Goal: Information Seeking & Learning: Learn about a topic

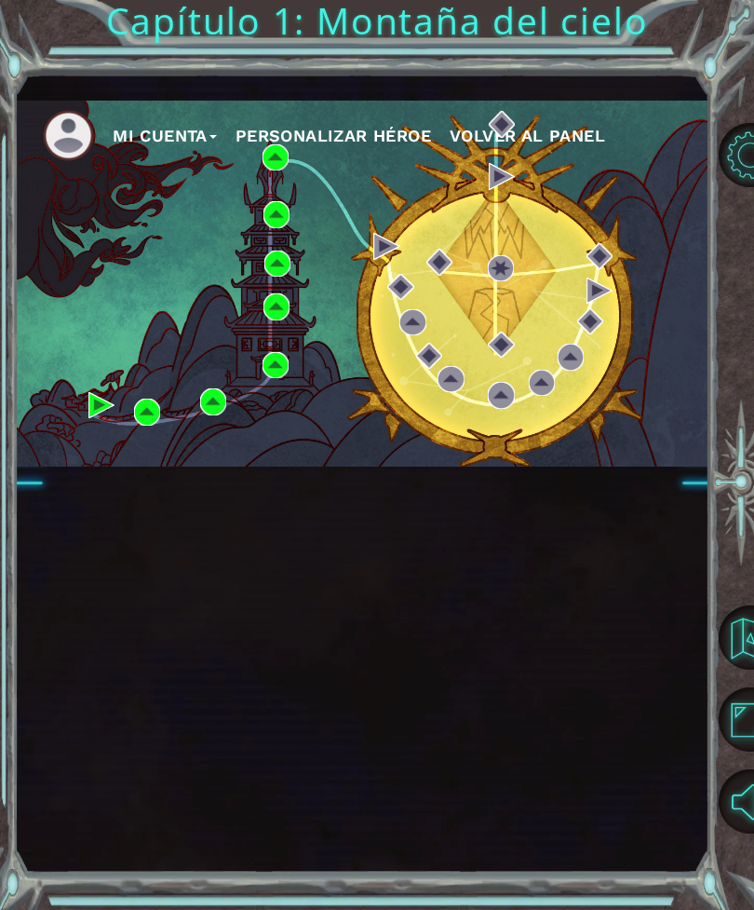
click at [370, 248] on div "Mi Cuenta Personalizar héroe Volver al panel" at bounding box center [362, 284] width 694 height 366
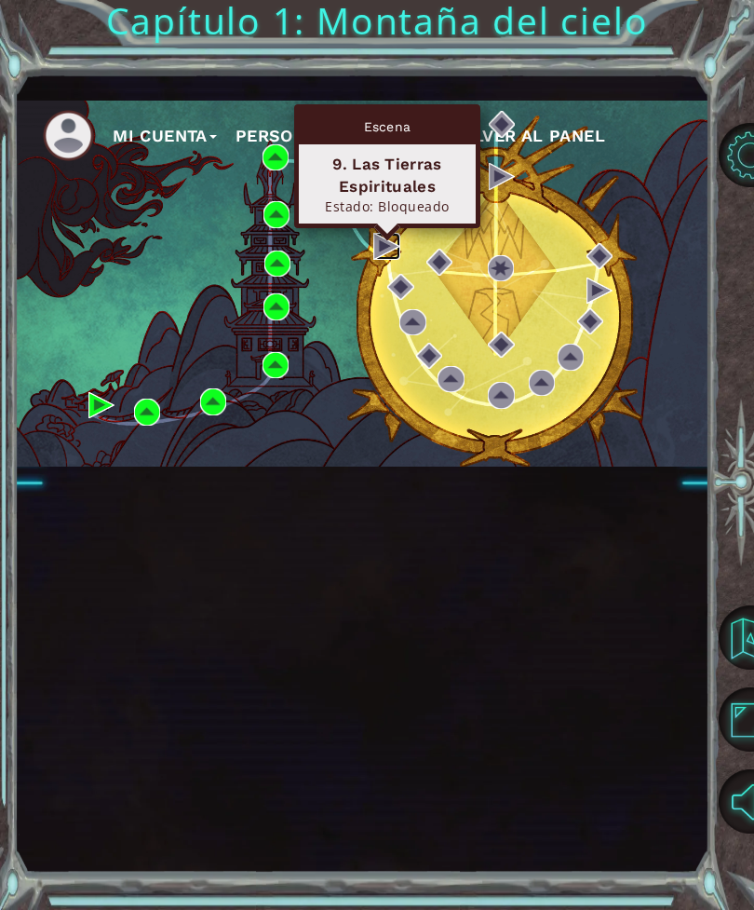
click at [380, 254] on img at bounding box center [386, 246] width 26 height 26
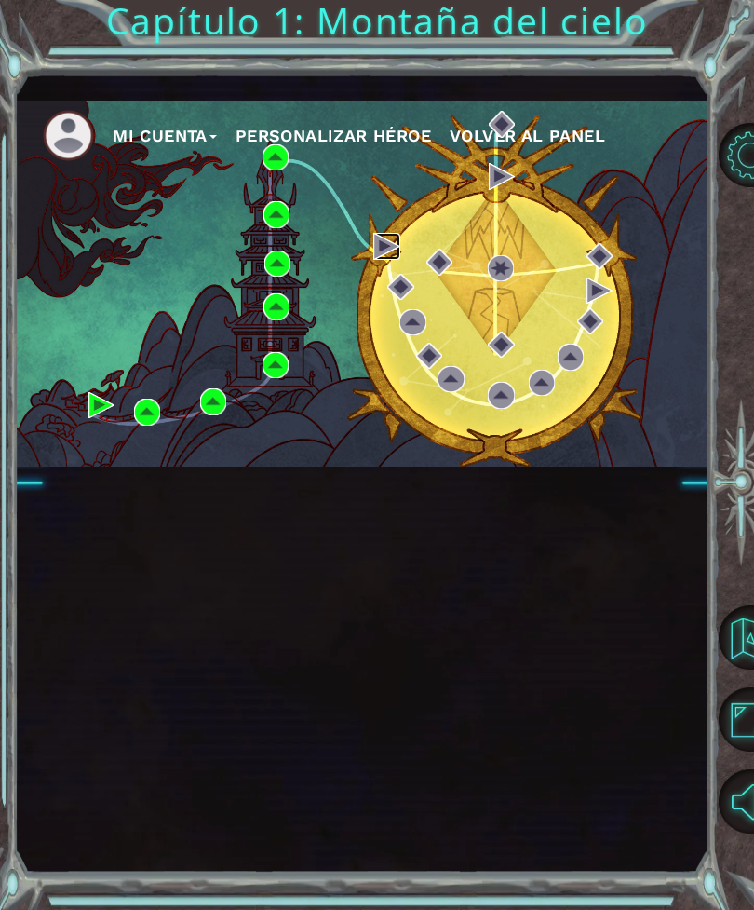
click at [376, 258] on img at bounding box center [386, 246] width 26 height 26
click at [174, 230] on div "Mi Cuenta Personalizar héroe Volver al panel" at bounding box center [362, 284] width 694 height 366
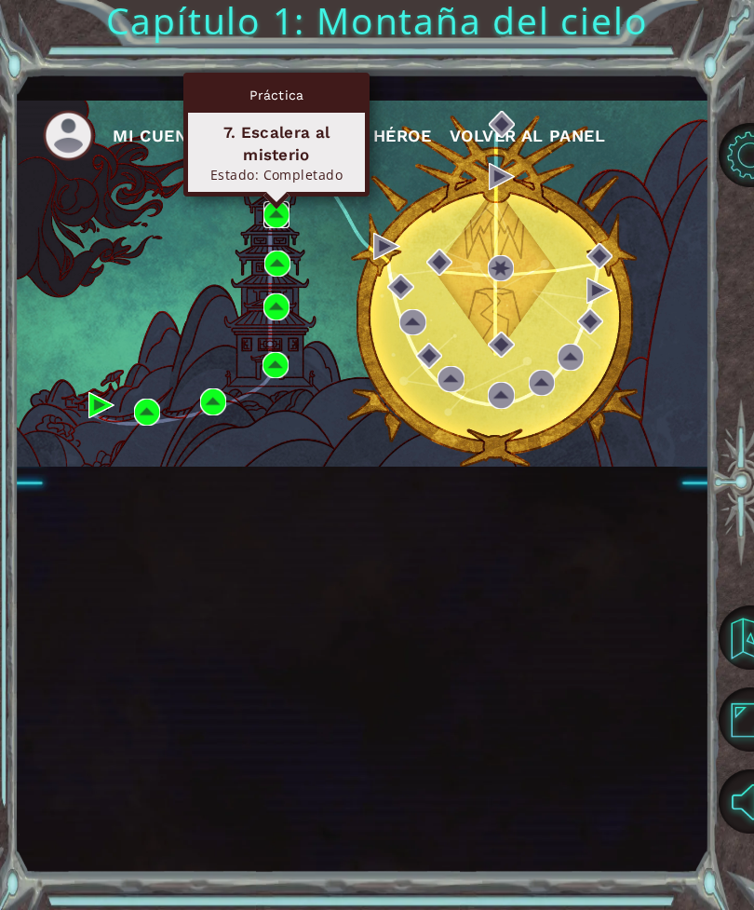
click at [276, 223] on img at bounding box center [276, 214] width 26 height 26
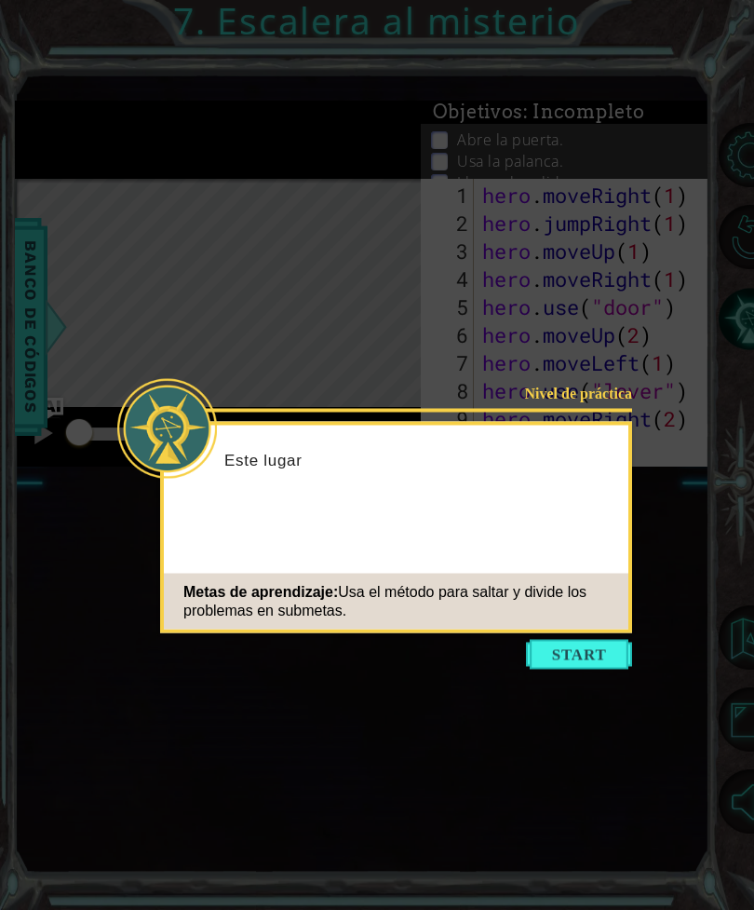
click at [605, 645] on button "Start" at bounding box center [579, 655] width 106 height 30
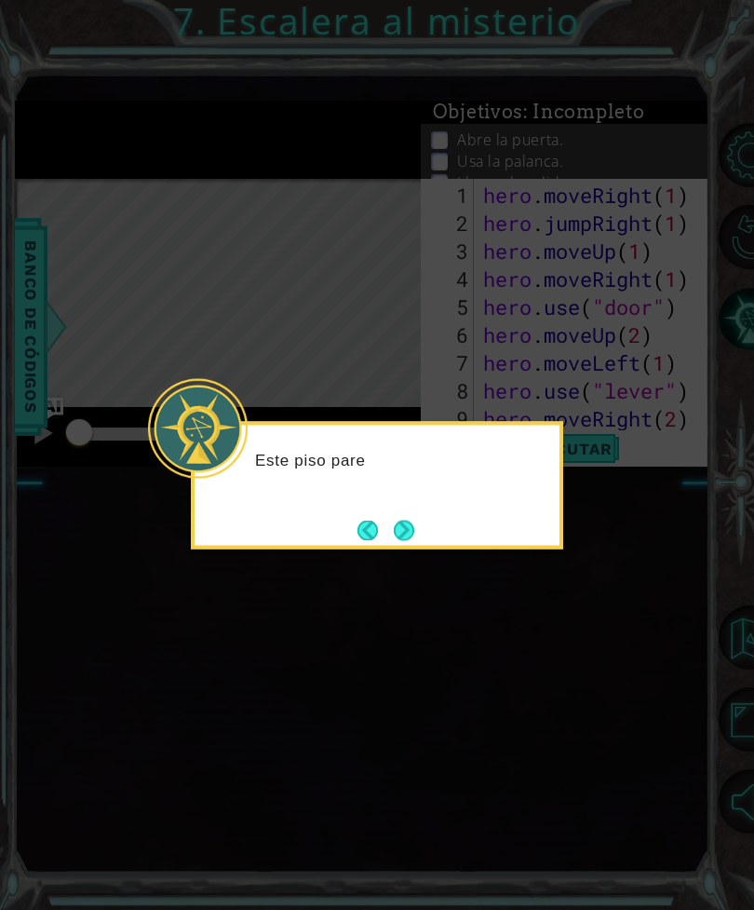
click at [593, 556] on icon at bounding box center [377, 455] width 754 height 910
click at [414, 537] on button "Next" at bounding box center [404, 529] width 20 height 20
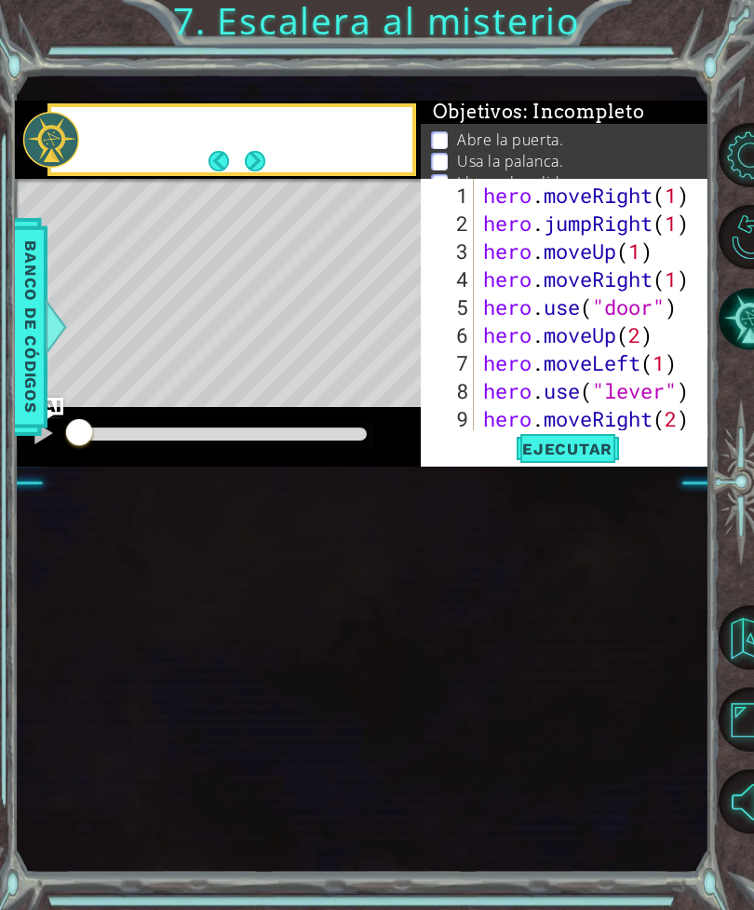
click at [407, 529] on div "1 ההההההההההההההההההההההההההההההההההההההההההההההההההההההההההההההההההההההההההההה…" at bounding box center [362, 473] width 694 height 801
click at [600, 452] on span "Ejecutar" at bounding box center [568, 448] width 128 height 19
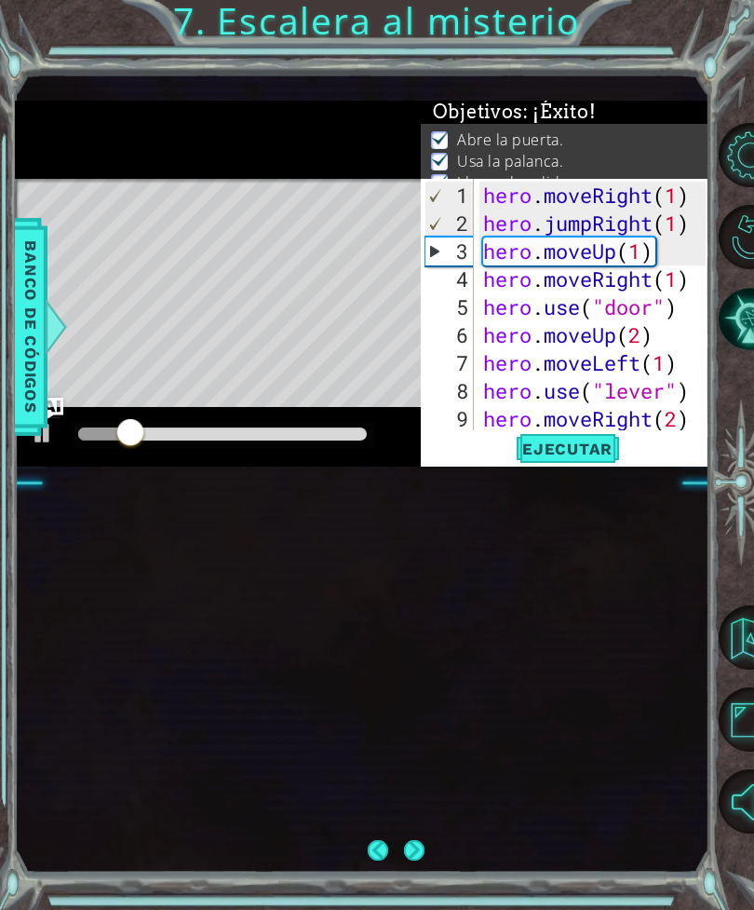
scroll to position [84, 0]
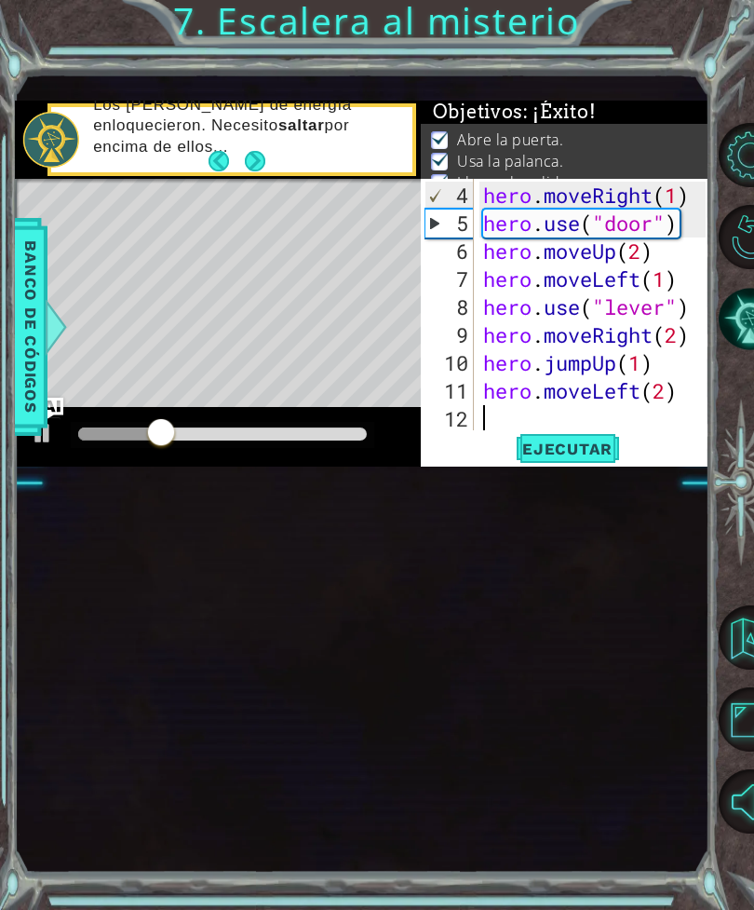
click at [31, 392] on span "Banco de códigos" at bounding box center [31, 327] width 30 height 193
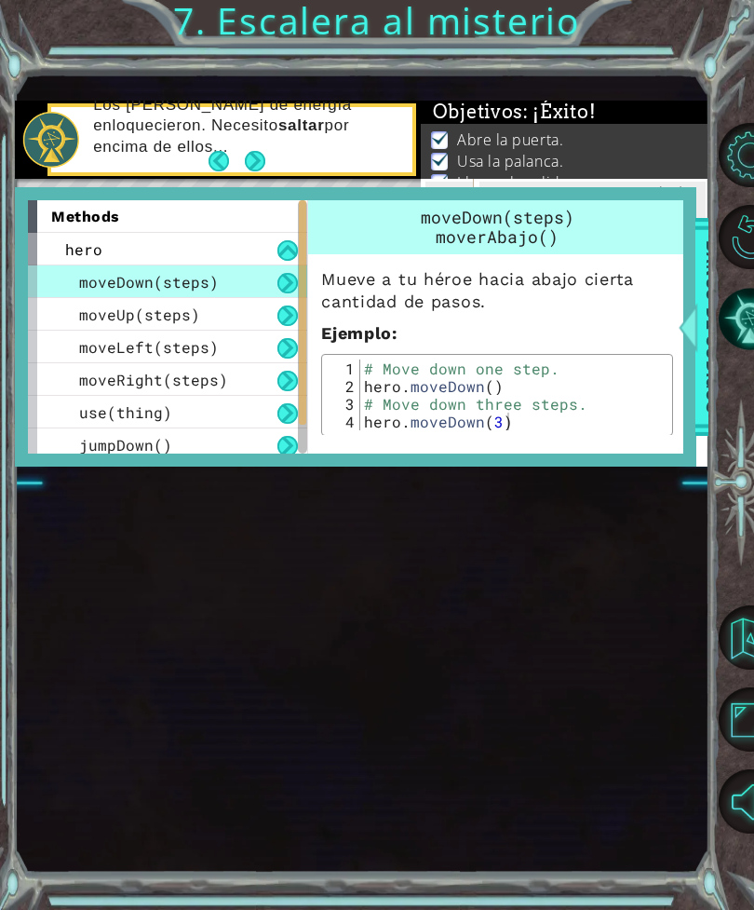
click at [614, 607] on div "1 ההההההההההההההההההההההההההההההההההההההההההההההההההההההההההההההההההההההההההההה…" at bounding box center [362, 473] width 694 height 801
click at [76, 137] on div at bounding box center [51, 139] width 56 height 55
click at [254, 170] on button "Next" at bounding box center [255, 161] width 20 height 20
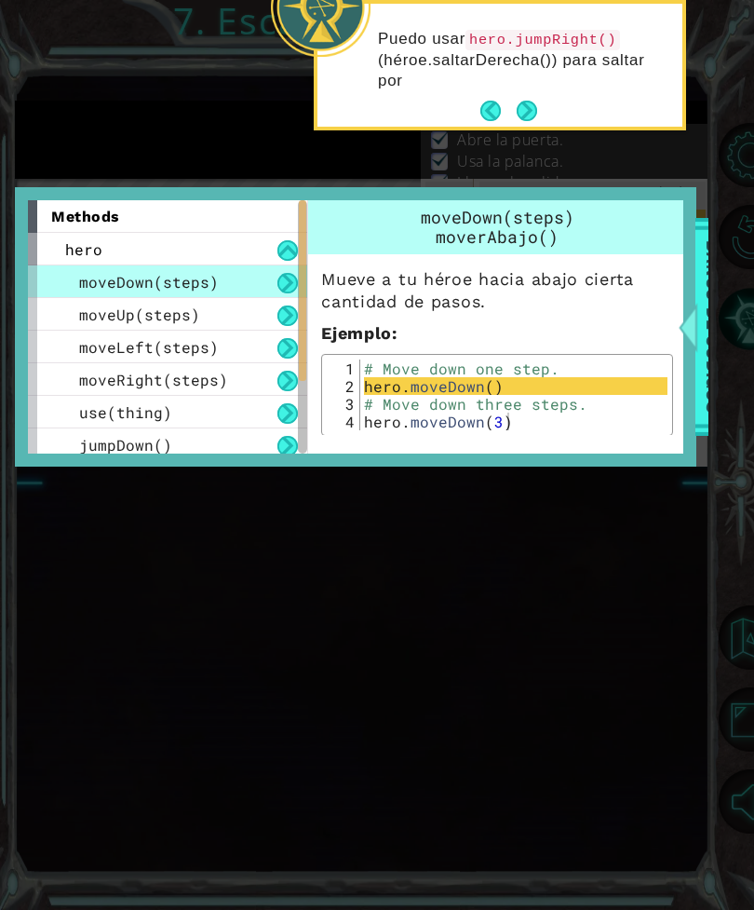
click at [683, 540] on icon at bounding box center [377, 345] width 754 height 1128
click at [98, 116] on icon at bounding box center [377, 345] width 754 height 1128
click at [110, 137] on icon at bounding box center [377, 345] width 754 height 1128
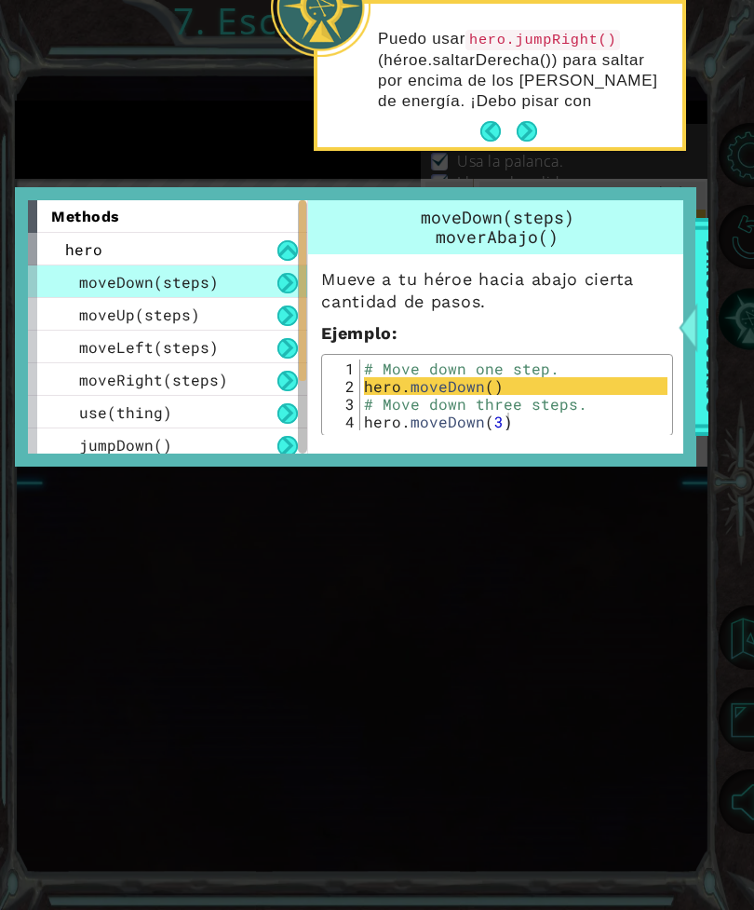
click at [123, 137] on icon at bounding box center [377, 345] width 754 height 1128
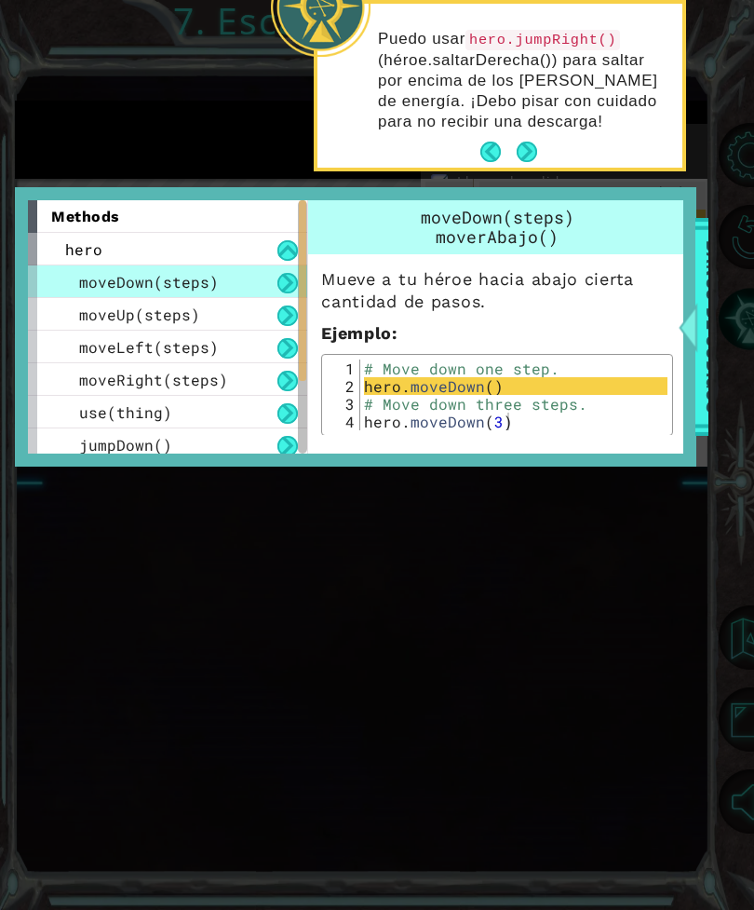
click at [681, 525] on icon at bounding box center [377, 345] width 754 height 1128
click at [533, 162] on button "Next" at bounding box center [527, 152] width 20 height 20
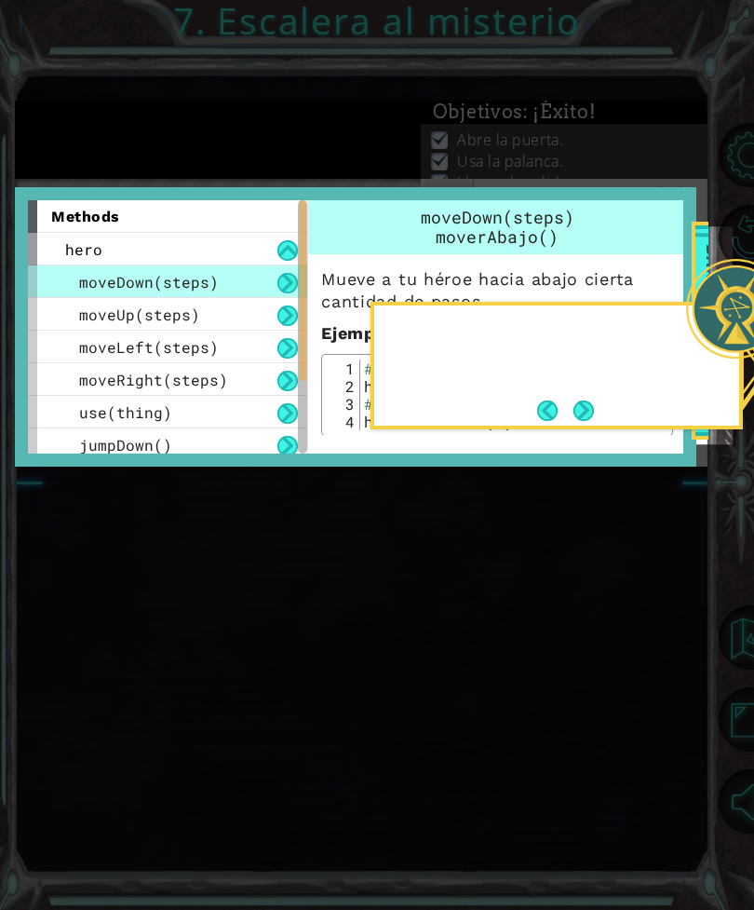
scroll to position [0, 24]
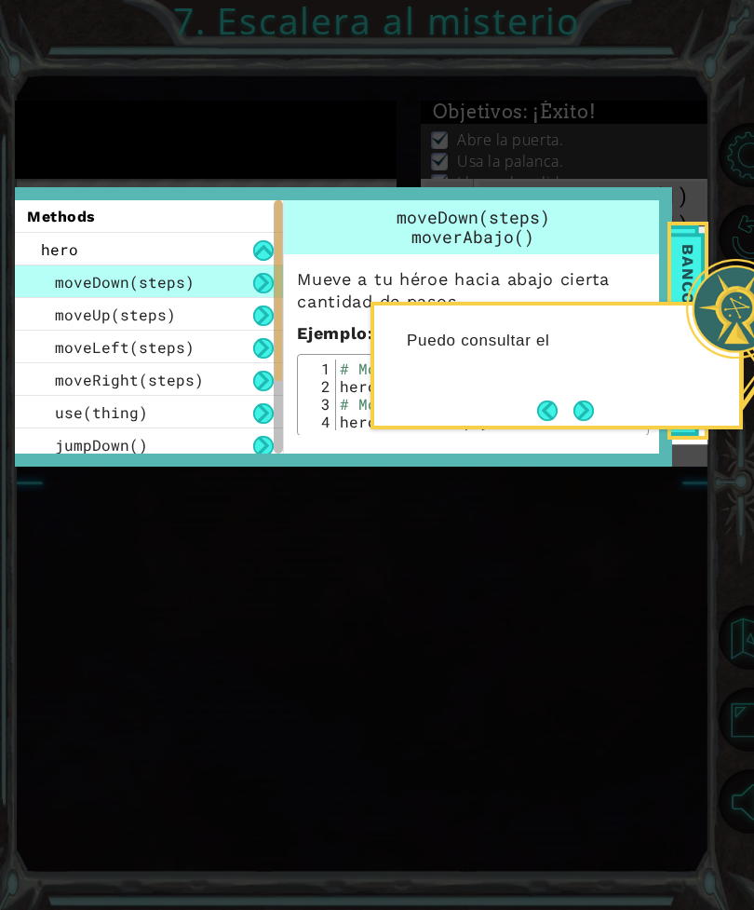
click at [722, 343] on div at bounding box center [736, 309] width 100 height 100
click at [594, 400] on button "Next" at bounding box center [583, 410] width 20 height 20
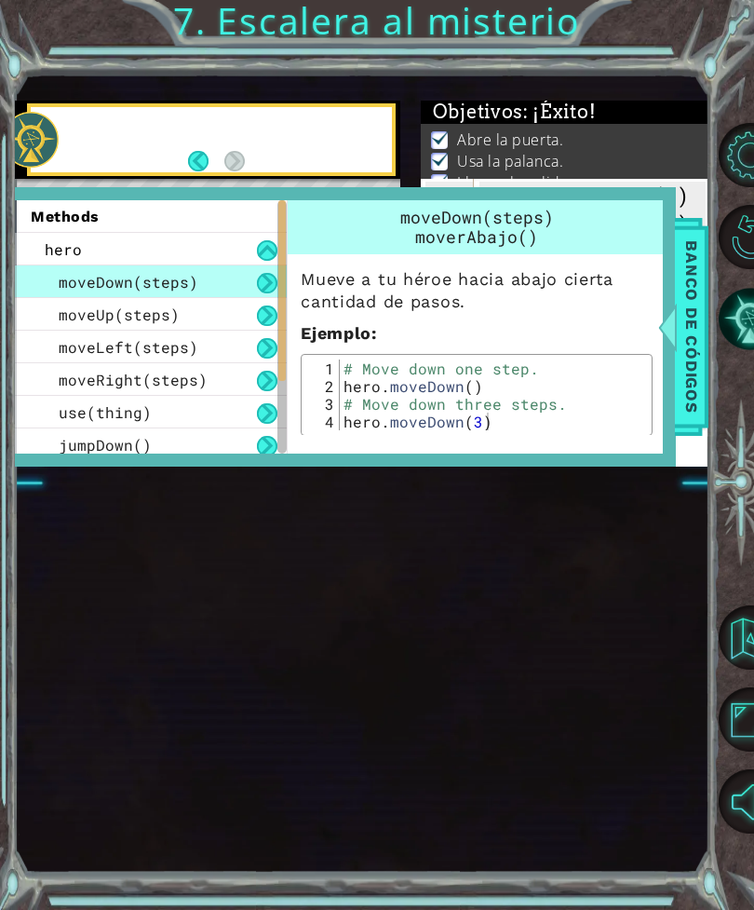
scroll to position [0, 20]
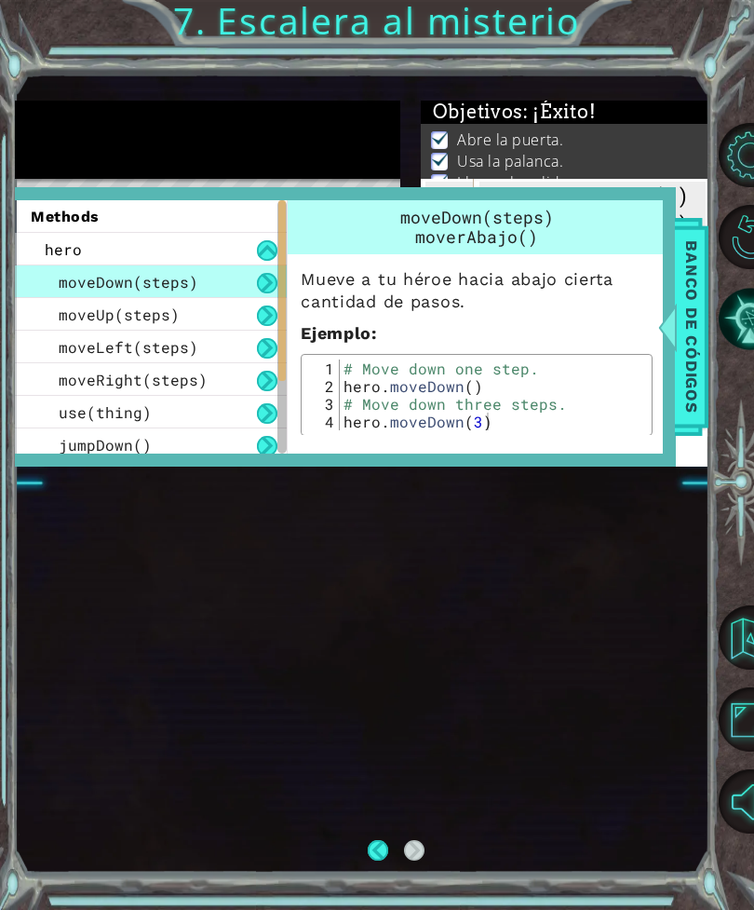
click at [695, 342] on span "Banco de códigos" at bounding box center [692, 327] width 30 height 193
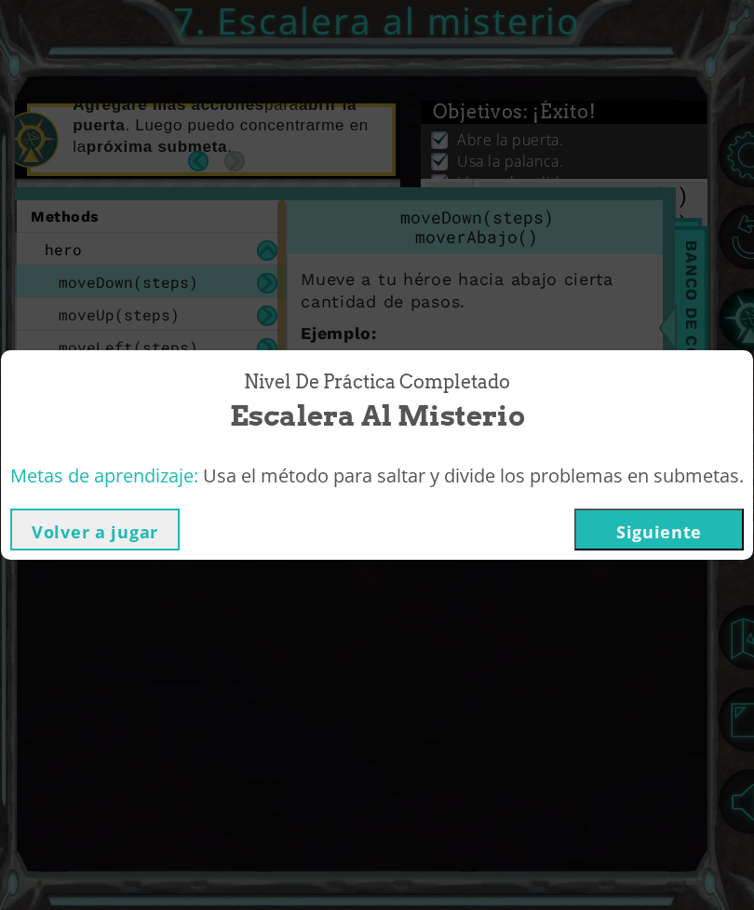
click at [705, 542] on button "Siguiente" at bounding box center [658, 529] width 169 height 42
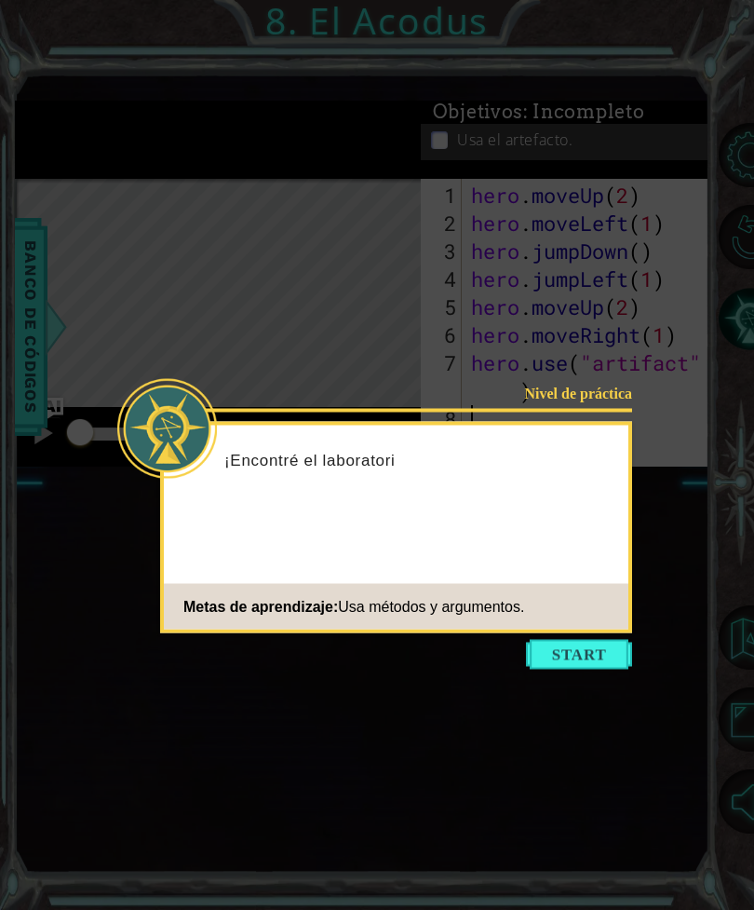
click at [609, 654] on icon at bounding box center [377, 455] width 754 height 910
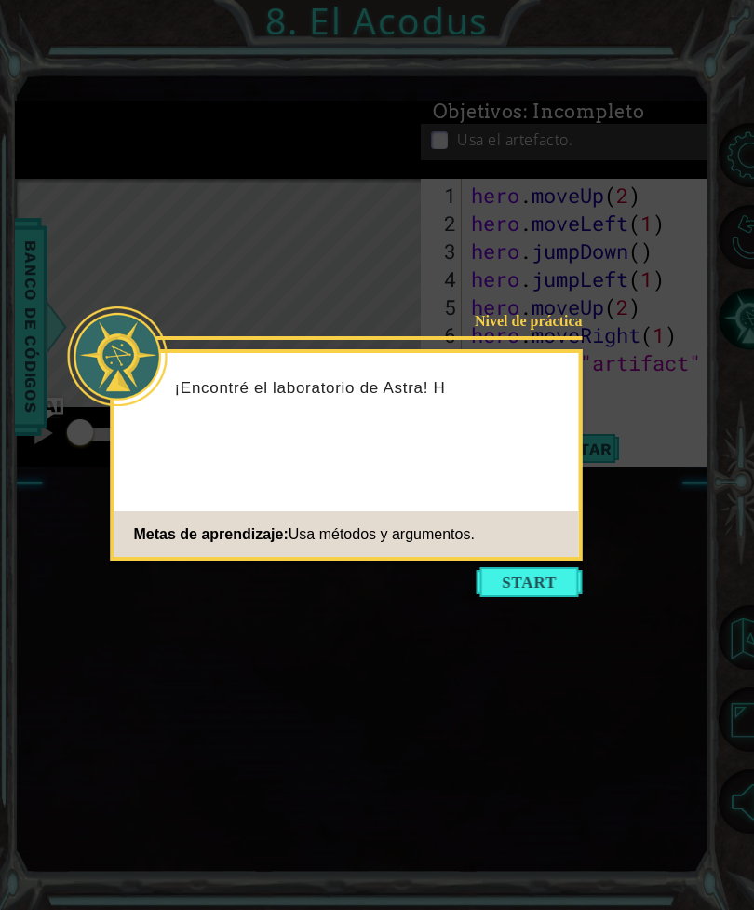
click at [580, 569] on button "Start" at bounding box center [530, 582] width 106 height 30
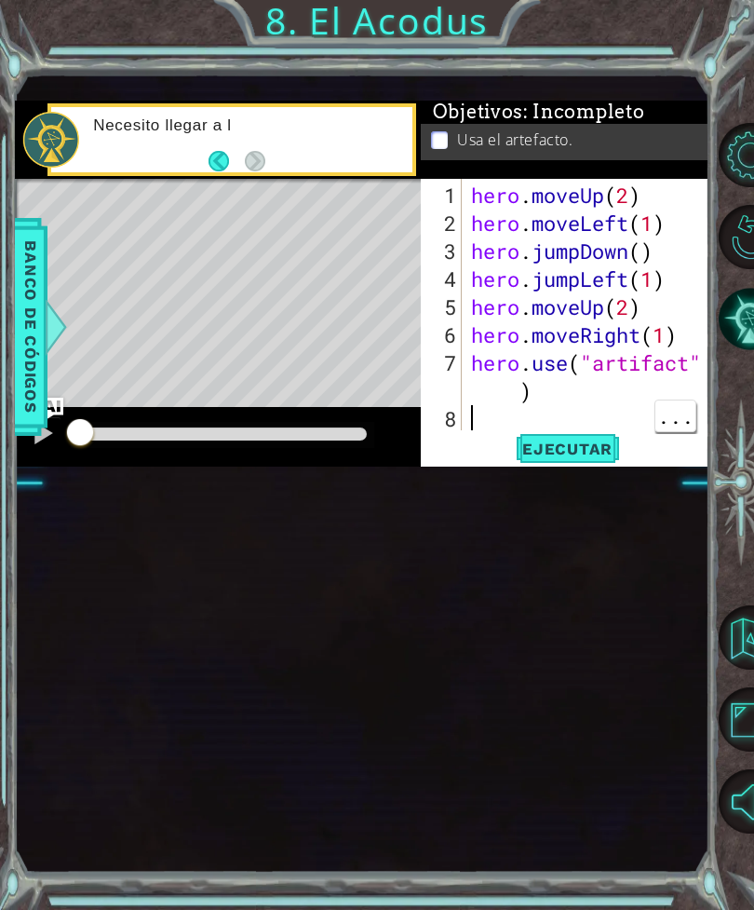
click at [588, 458] on span "Ejecutar" at bounding box center [568, 448] width 128 height 19
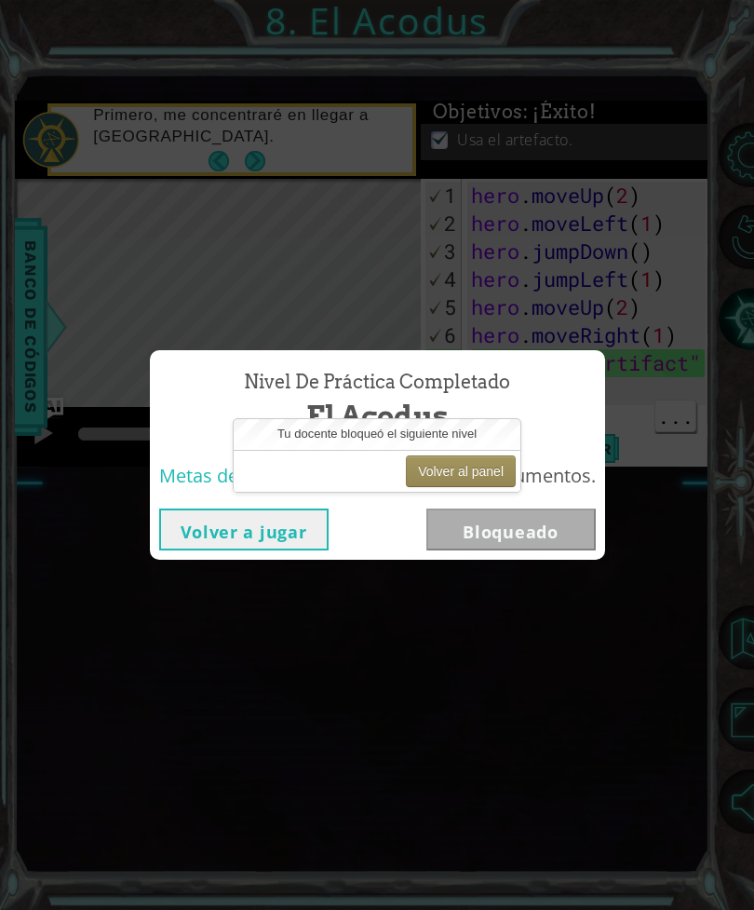
click at [194, 523] on button "Volver a jugar" at bounding box center [243, 529] width 169 height 42
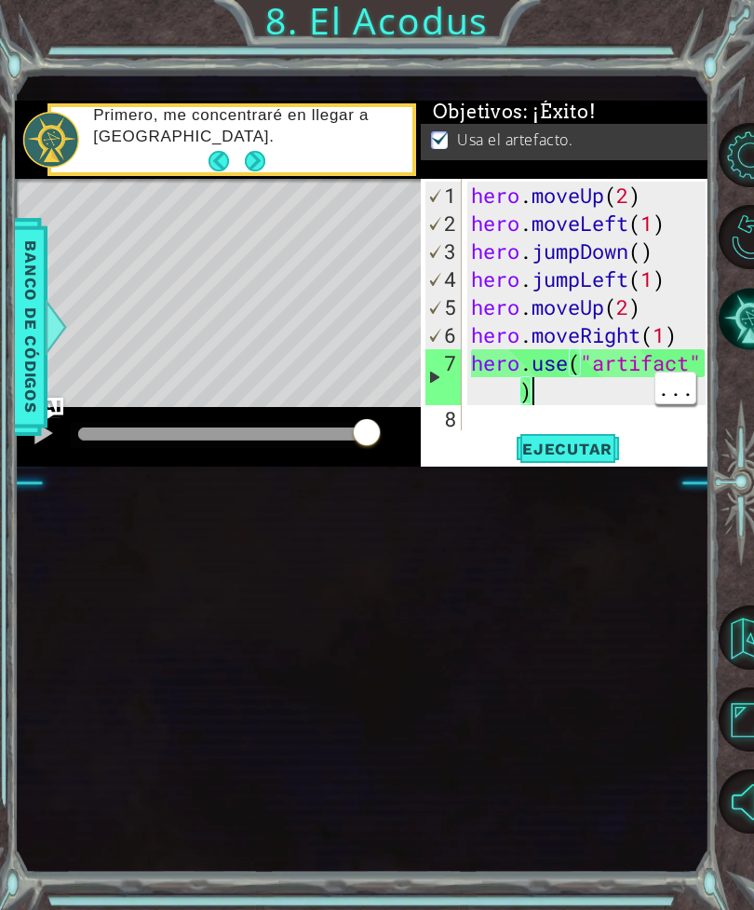
click at [580, 399] on div "hero . moveUp ( 2 ) hero . moveLeft ( 1 ) hero . jumpDown ( ) hero . jumpLeft (…" at bounding box center [591, 335] width 249 height 307
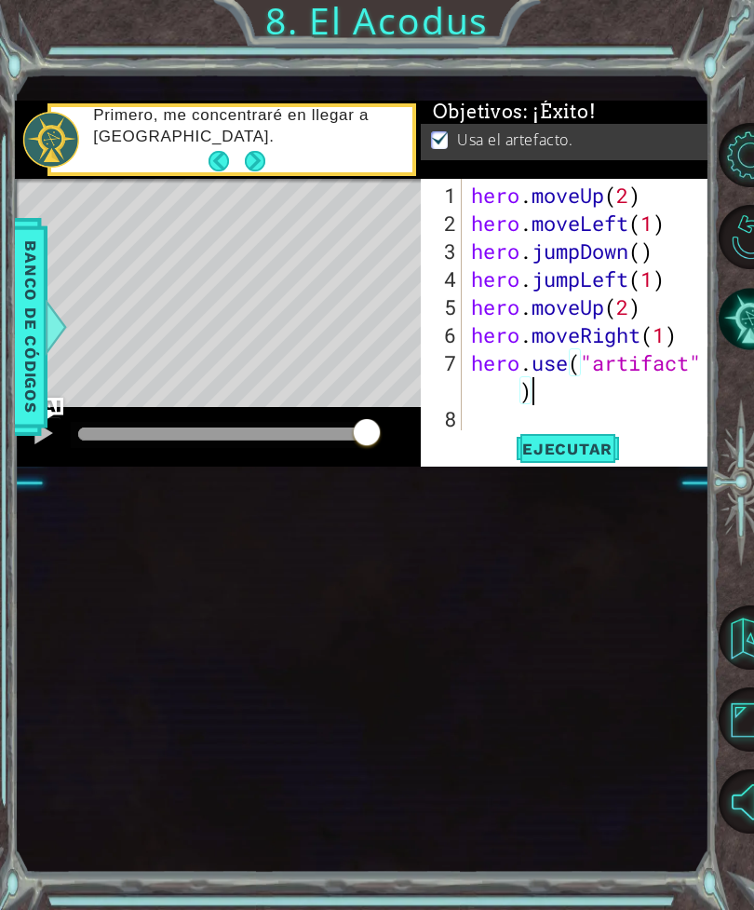
type textarea "hero.use("artifact""
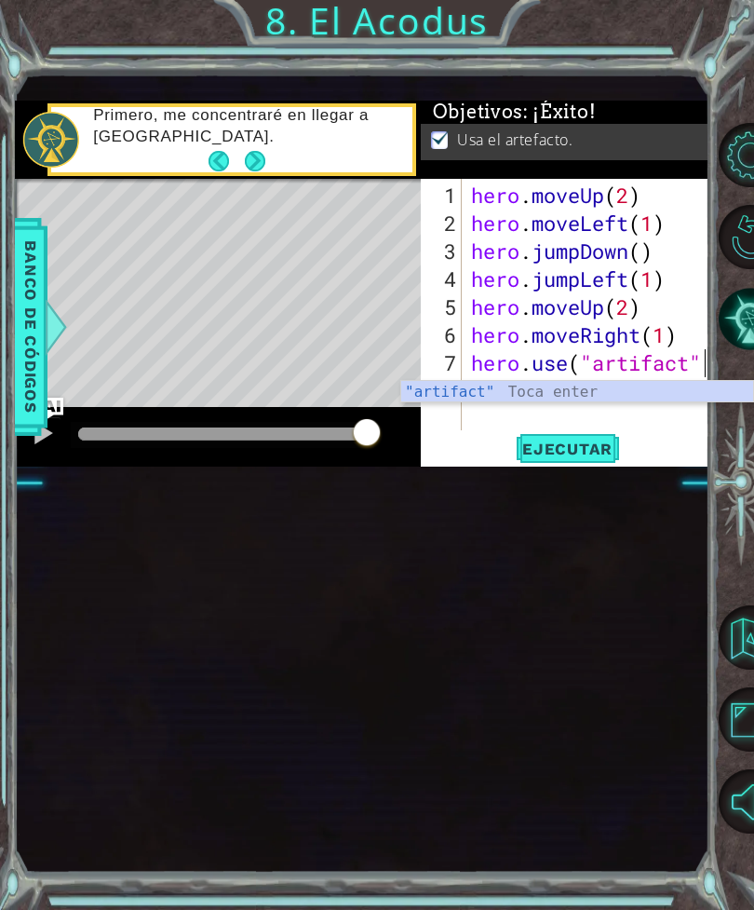
click at [663, 537] on div "1 ההההההההההההההההההההההההההההההההההההההההההההההההההההההההההההההההההההההההההההה…" at bounding box center [362, 473] width 694 height 801
